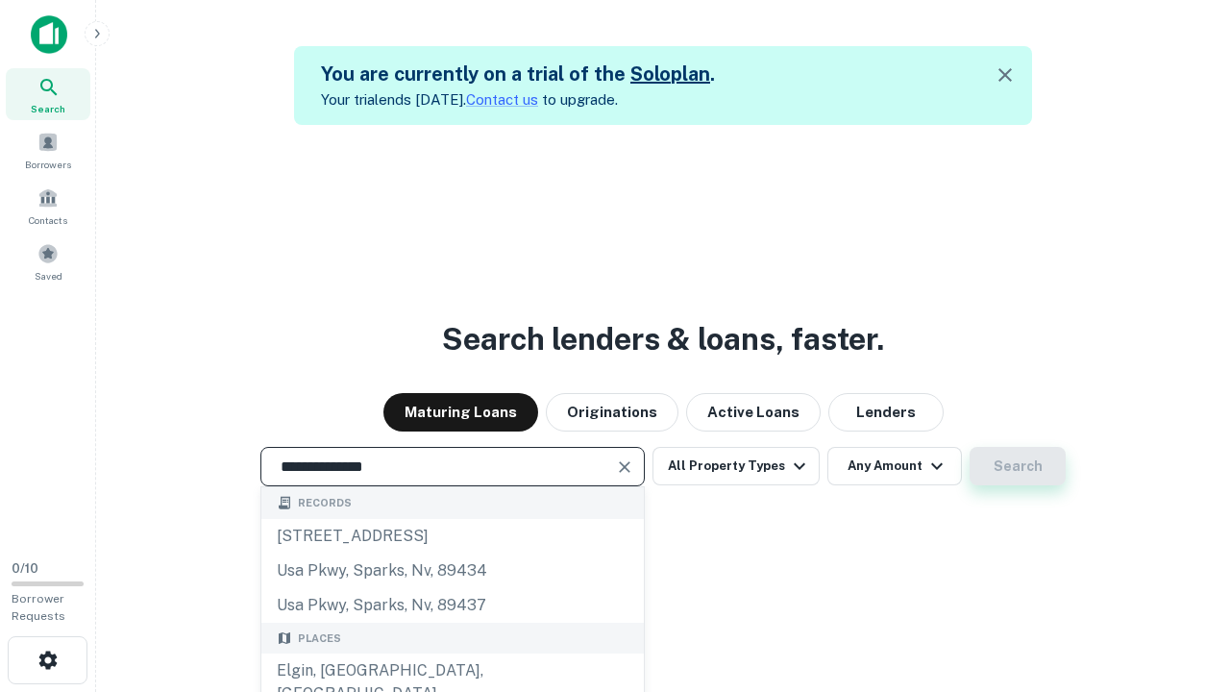
type input "**********"
click at [1018, 466] on button "Search" at bounding box center [1018, 466] width 96 height 38
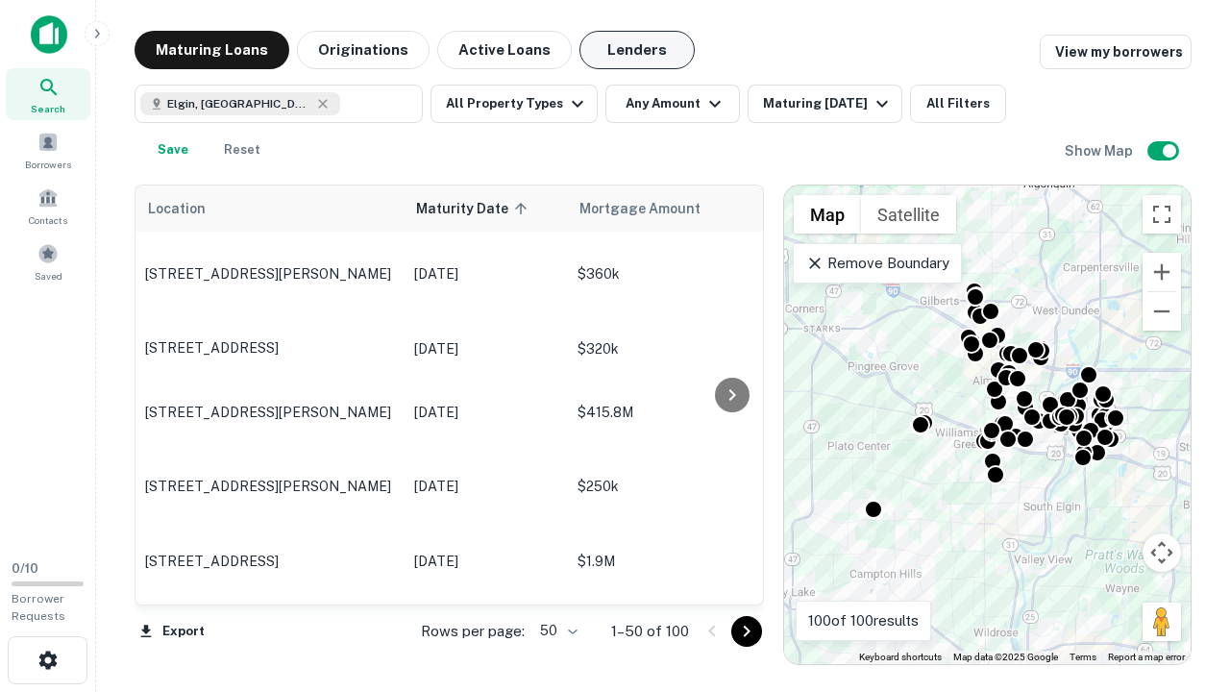
click at [637, 50] on button "Lenders" at bounding box center [637, 50] width 115 height 38
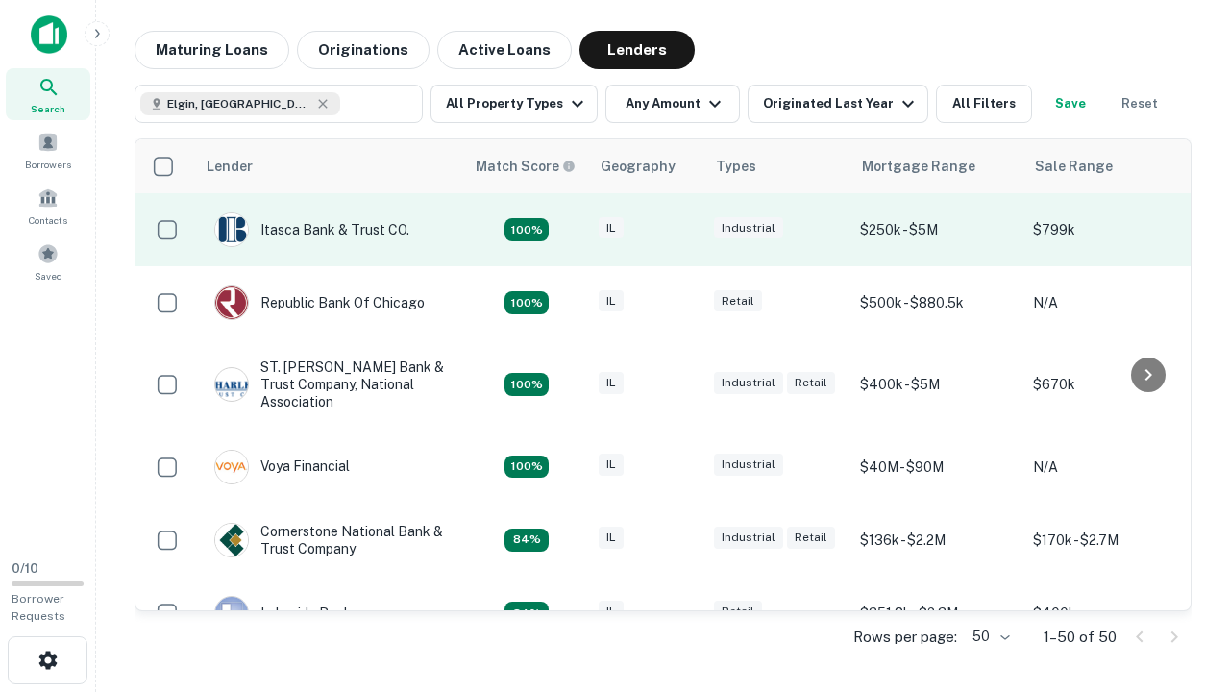
click at [683, 230] on div "IL" at bounding box center [647, 230] width 96 height 26
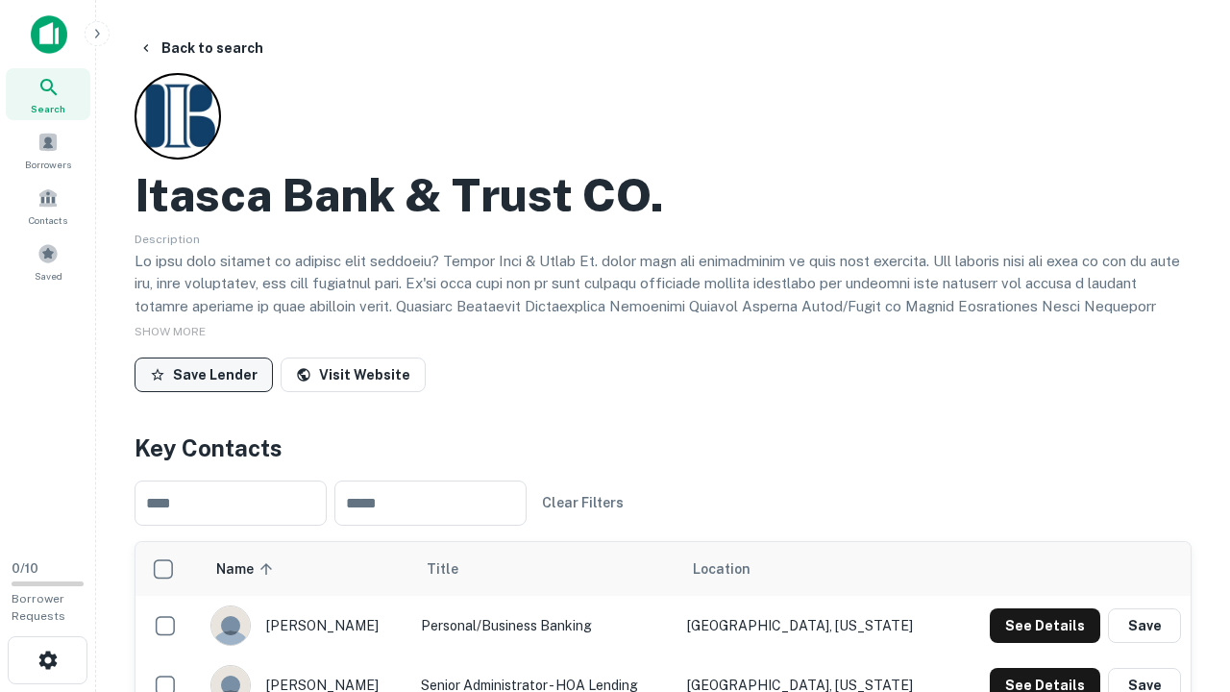
click at [204, 374] on button "Save Lender" at bounding box center [204, 375] width 138 height 35
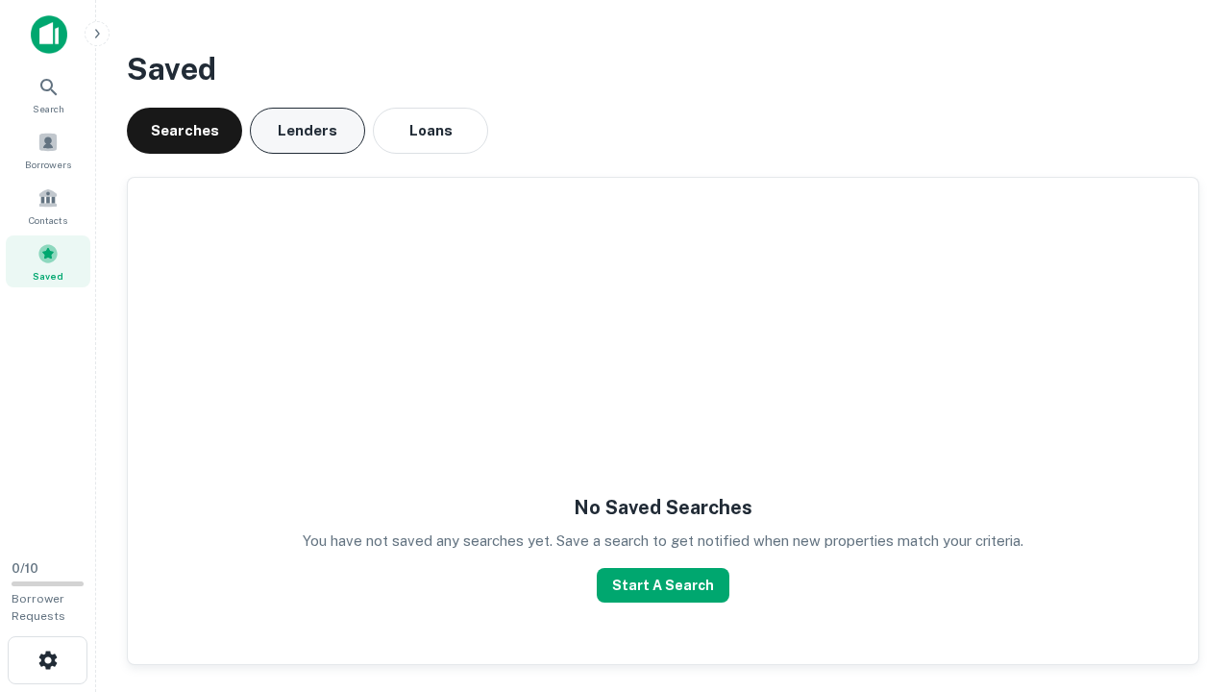
click at [308, 131] on button "Lenders" at bounding box center [307, 131] width 115 height 46
